Goal: Find specific page/section: Find specific page/section

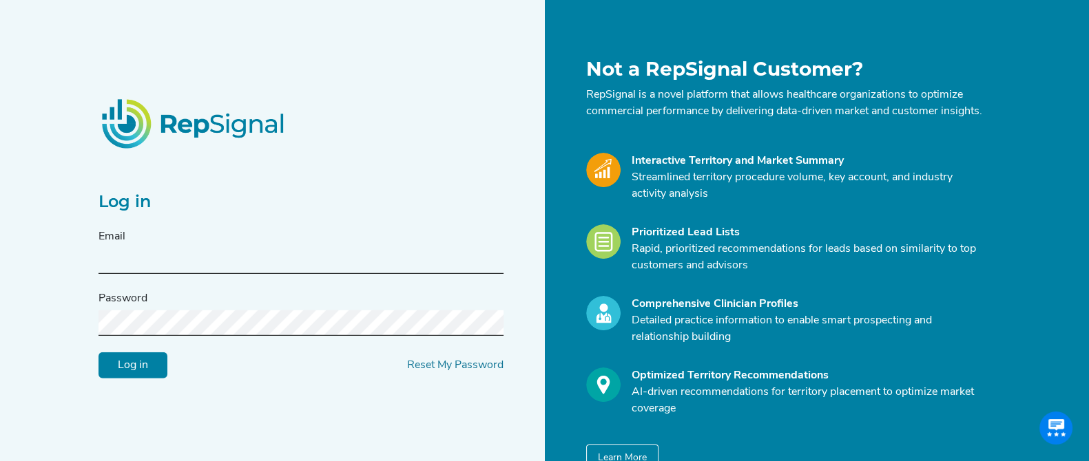
click at [240, 257] on input "text" at bounding box center [300, 261] width 405 height 25
type input "[PERSON_NAME][EMAIL_ADDRESS][PERSON_NAME][DOMAIN_NAME]"
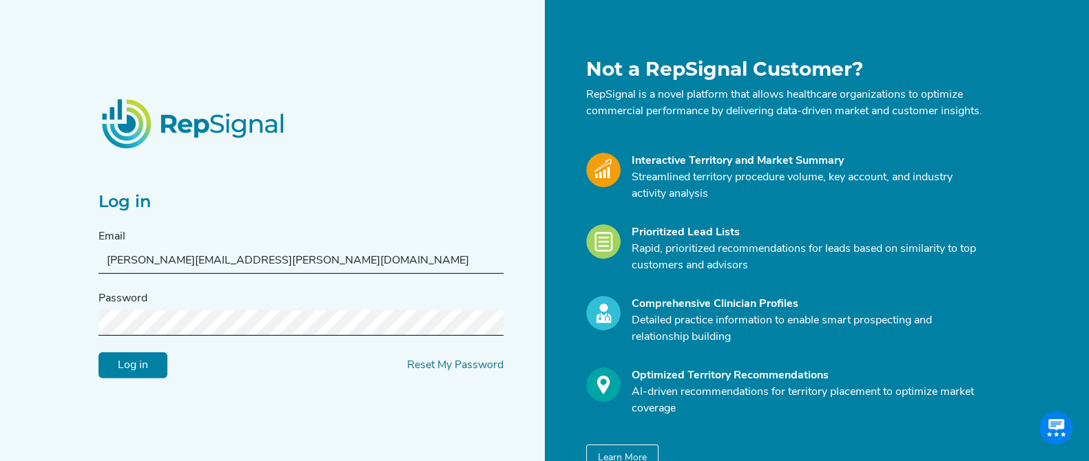
click at [137, 376] on input "Log in" at bounding box center [132, 366] width 69 height 26
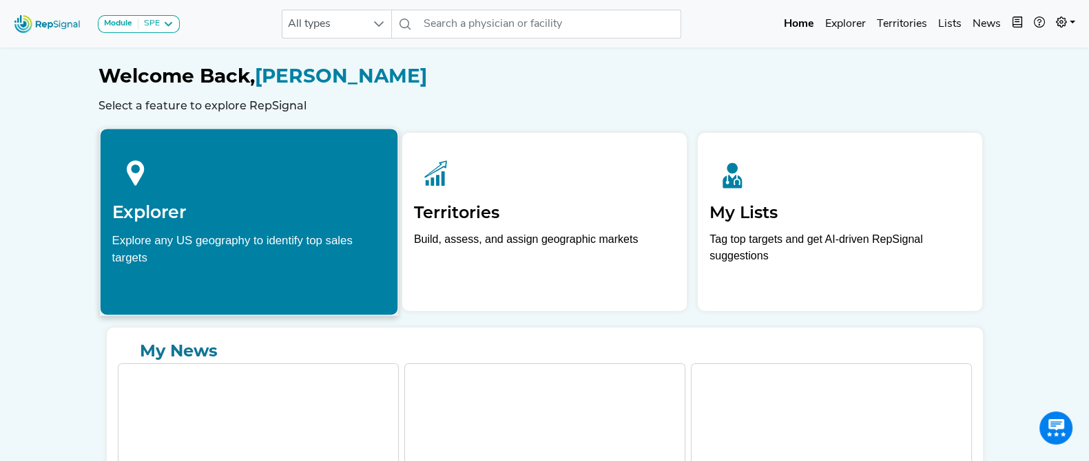
click at [223, 208] on h2 "Explorer" at bounding box center [249, 212] width 274 height 21
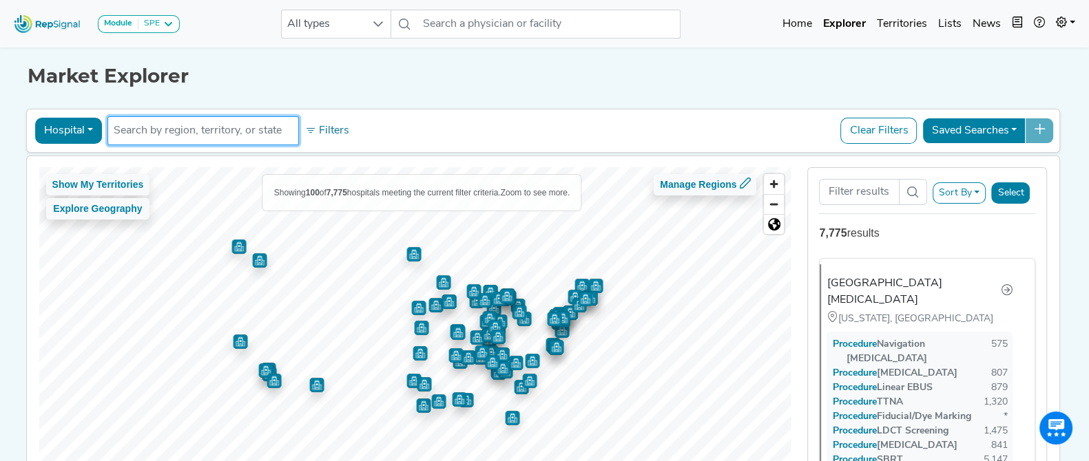
click at [219, 132] on input "text" at bounding box center [203, 131] width 179 height 17
type input "[GEOGRAPHIC_DATA]"
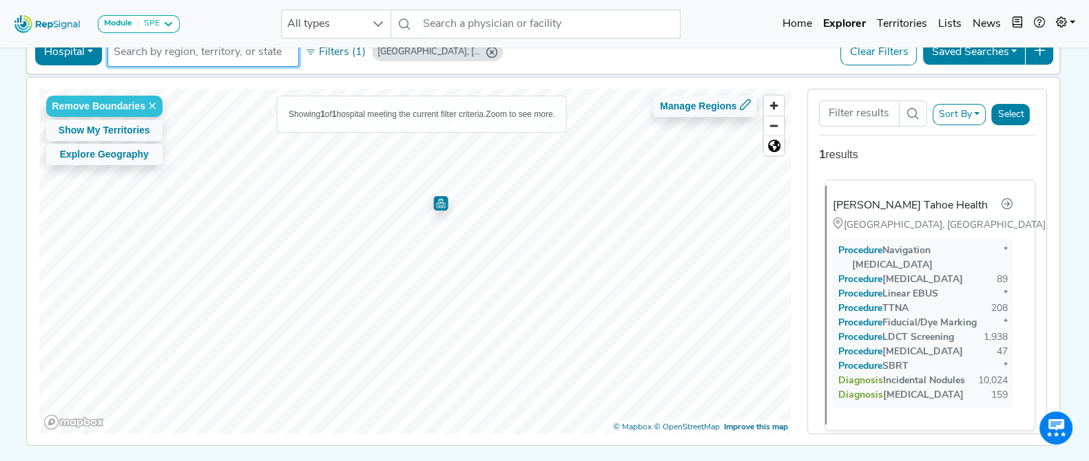
scroll to position [15, 0]
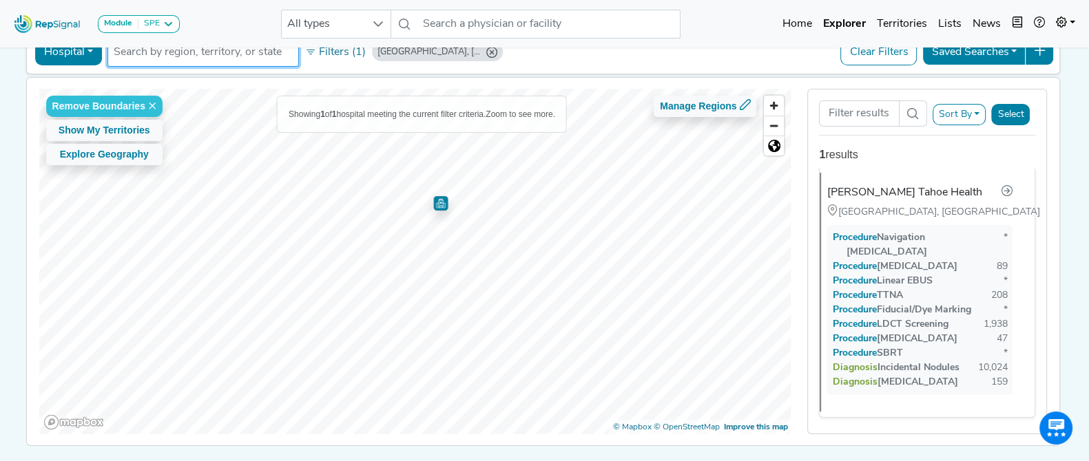
click at [1053, 428] on span at bounding box center [1055, 428] width 33 height 33
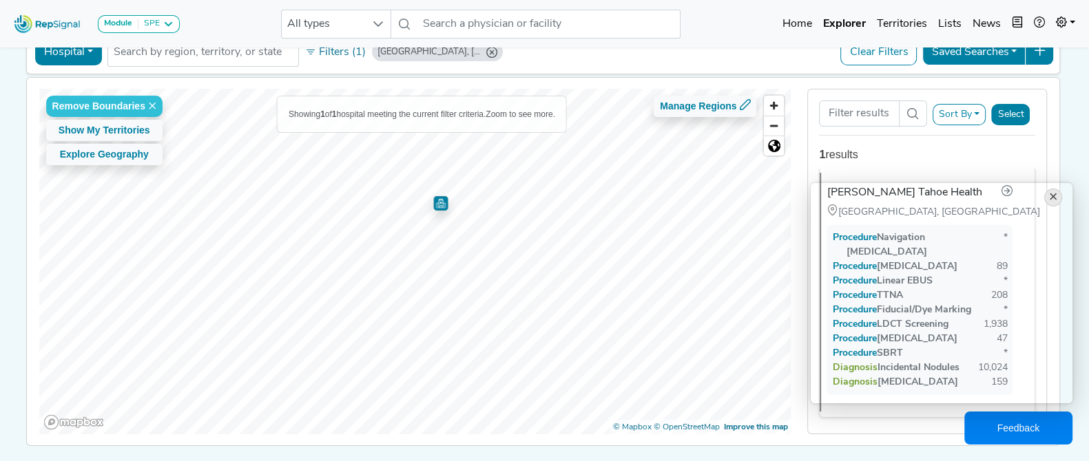
scroll to position [0, 0]
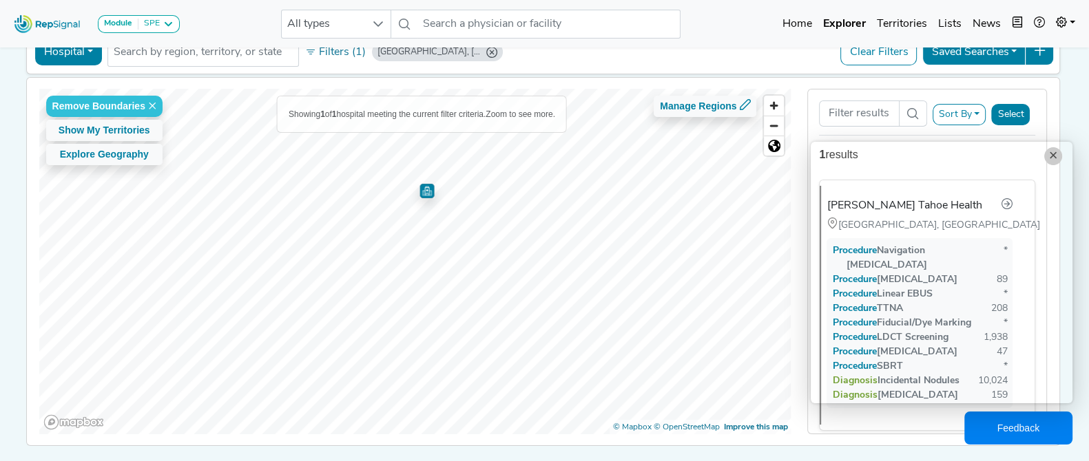
click at [1054, 151] on div "×" at bounding box center [1053, 156] width 18 height 18
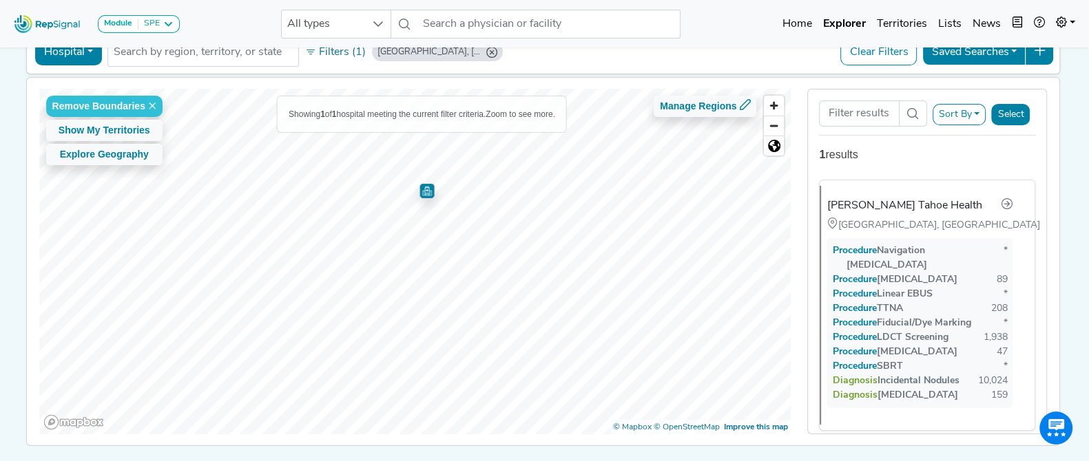
drag, startPoint x: 1060, startPoint y: 426, endPoint x: 1067, endPoint y: 397, distance: 30.4
click at [1067, 397] on body "Module SPE [MEDICAL_DATA] Disposable Bronchoscope SBRT SPE TTNA [MEDICAL_DATA] …" at bounding box center [544, 214] width 1089 height 585
click at [775, 129] on span "Zoom out" at bounding box center [774, 125] width 20 height 19
